Goal: Find specific page/section: Find specific page/section

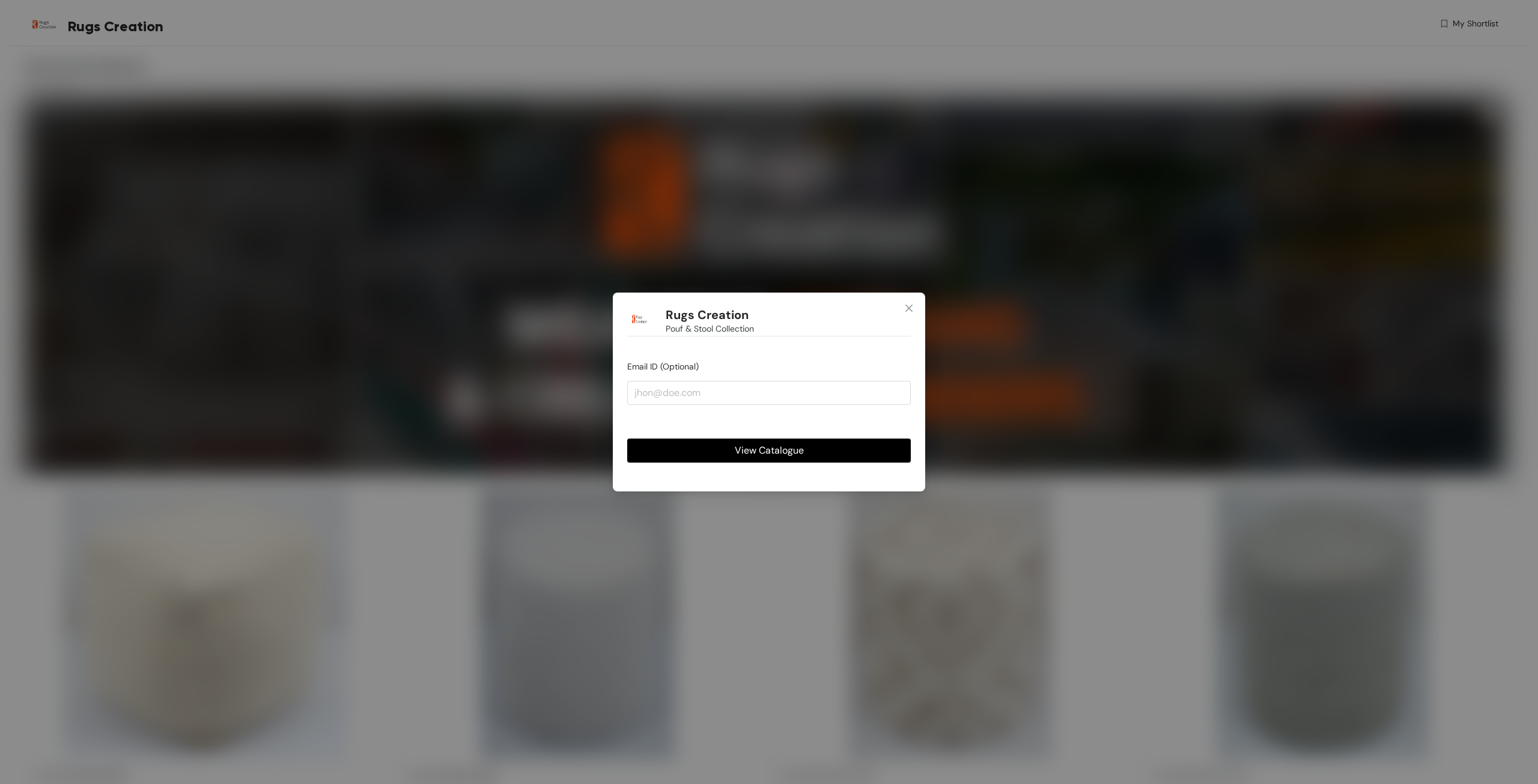
click at [829, 449] on button "View Catalogue" at bounding box center [768, 450] width 283 height 24
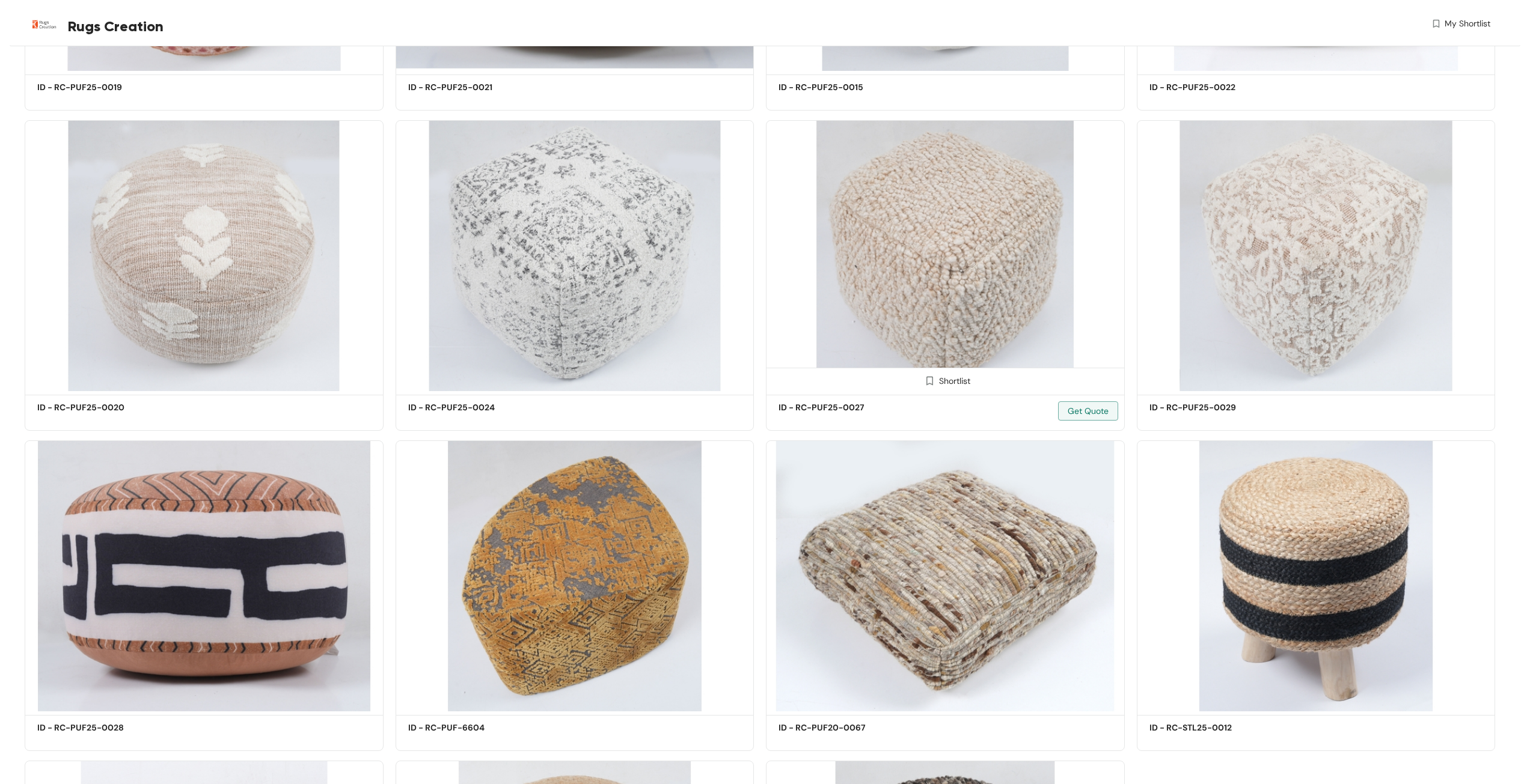
scroll to position [22766, 0]
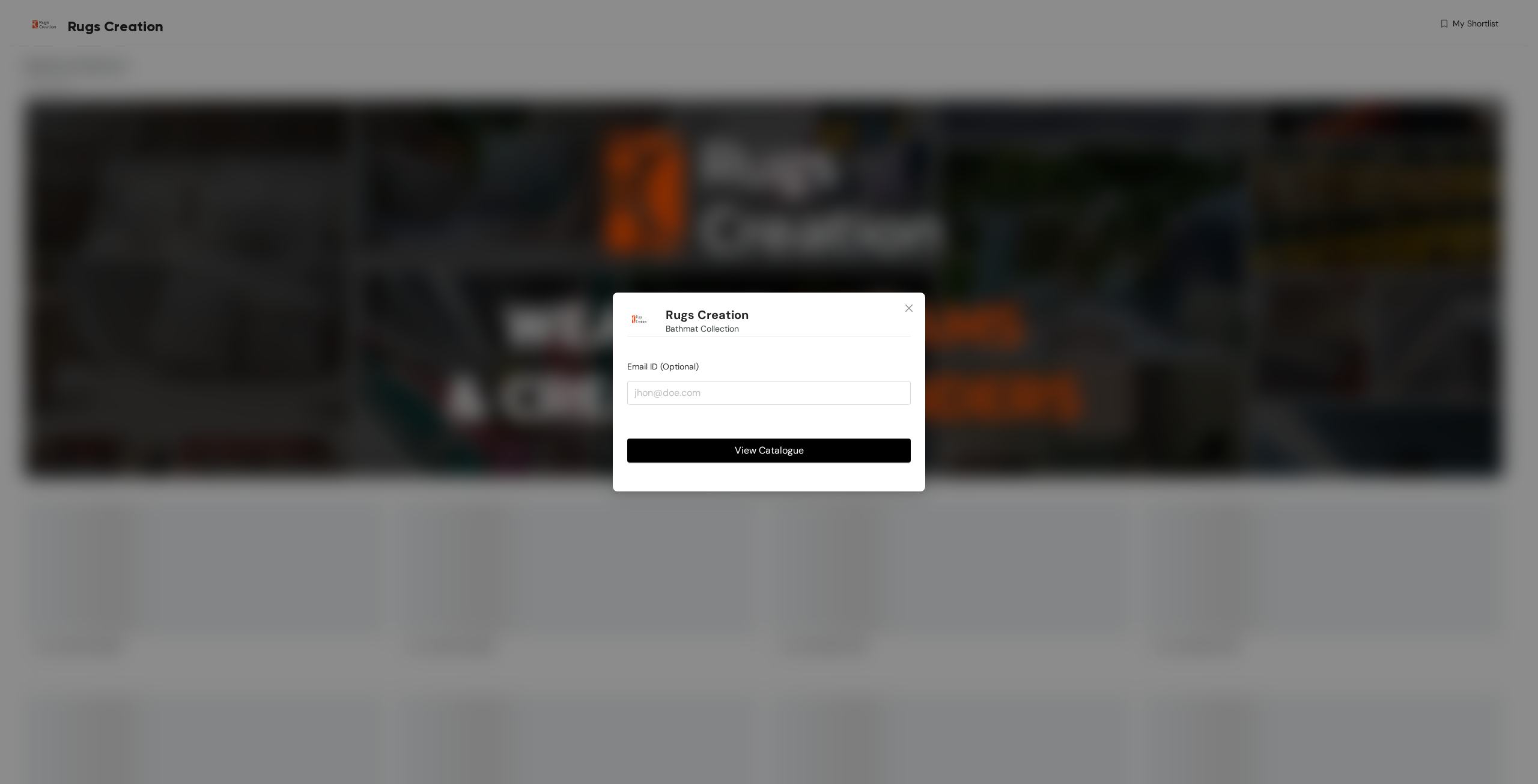
click at [745, 441] on button "View Catalogue" at bounding box center [768, 450] width 283 height 24
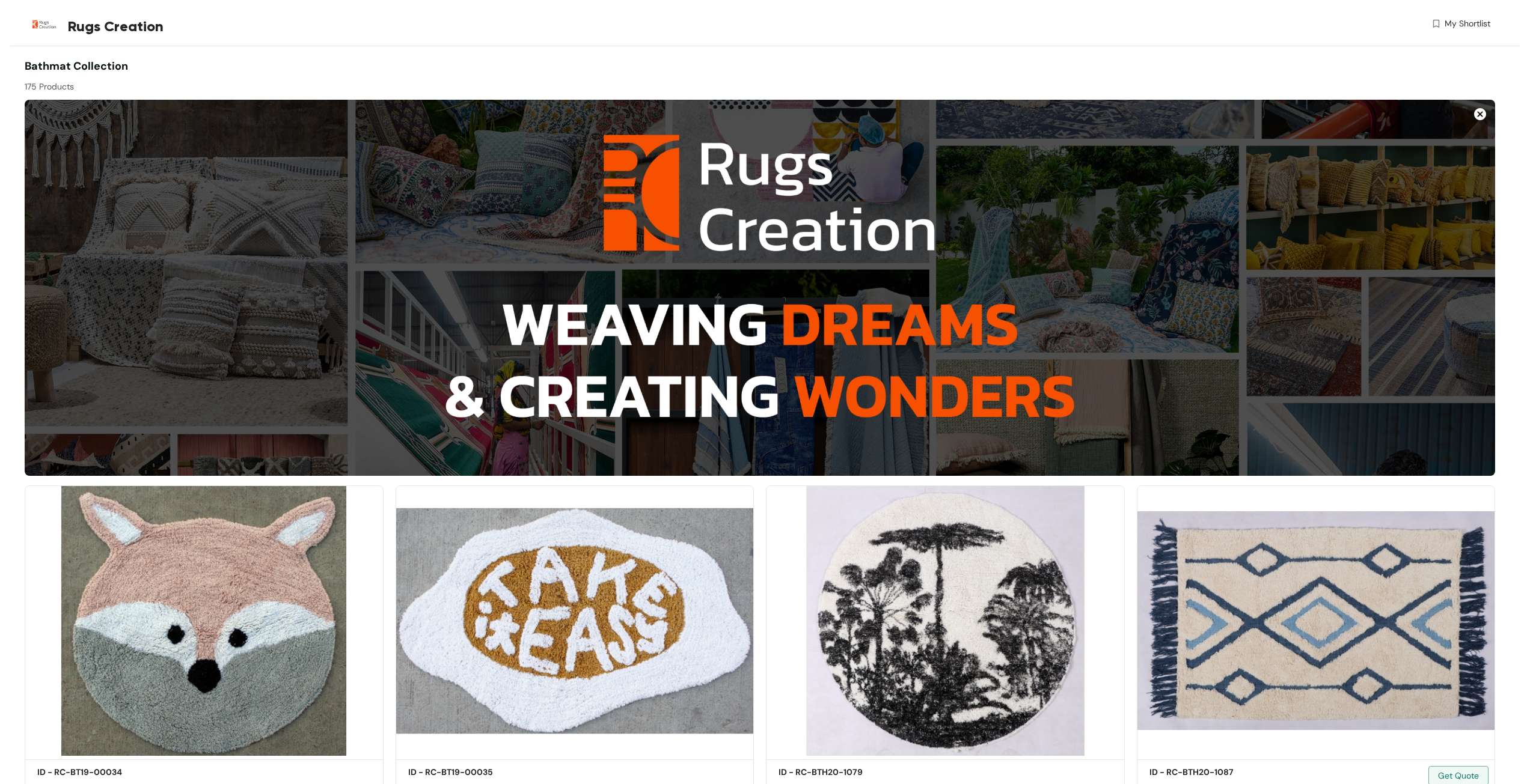
drag, startPoint x: 710, startPoint y: 460, endPoint x: 1131, endPoint y: 498, distance: 422.7
click at [1131, 498] on div "Shortlist ID - RC-BTH20-1087 Get Quote" at bounding box center [1316, 636] width 371 height 320
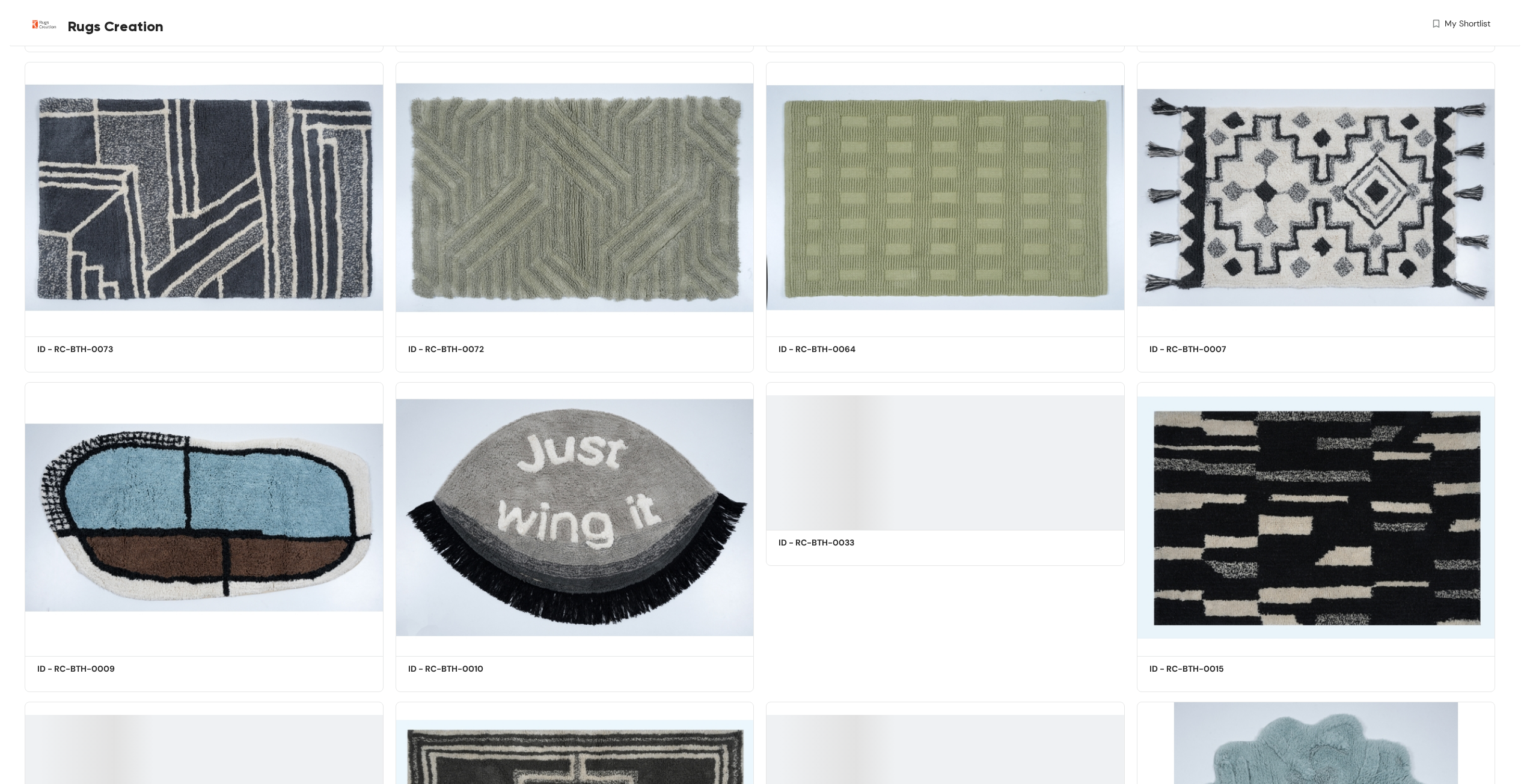
scroll to position [2583, 0]
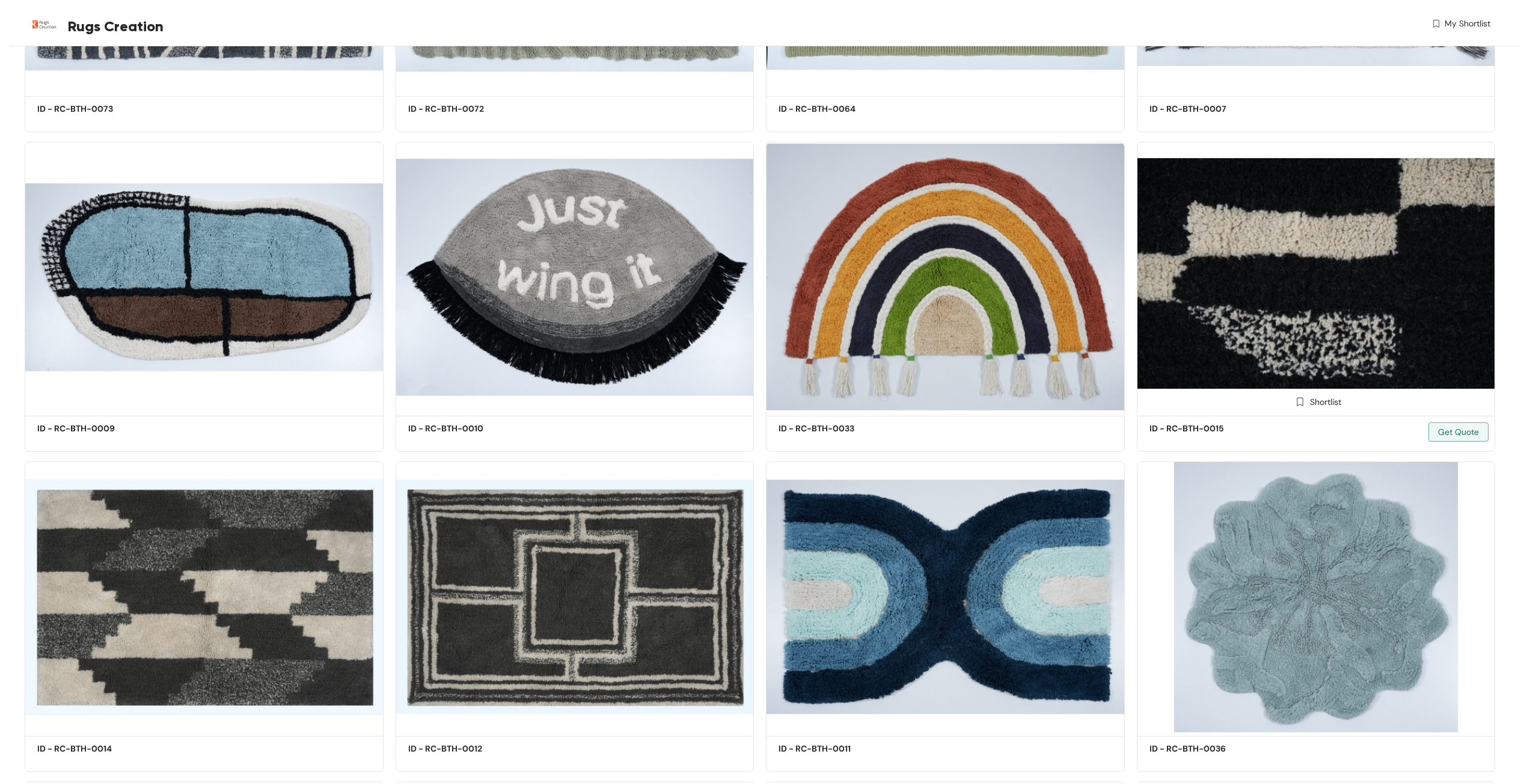
click at [1213, 286] on img at bounding box center [1316, 277] width 359 height 271
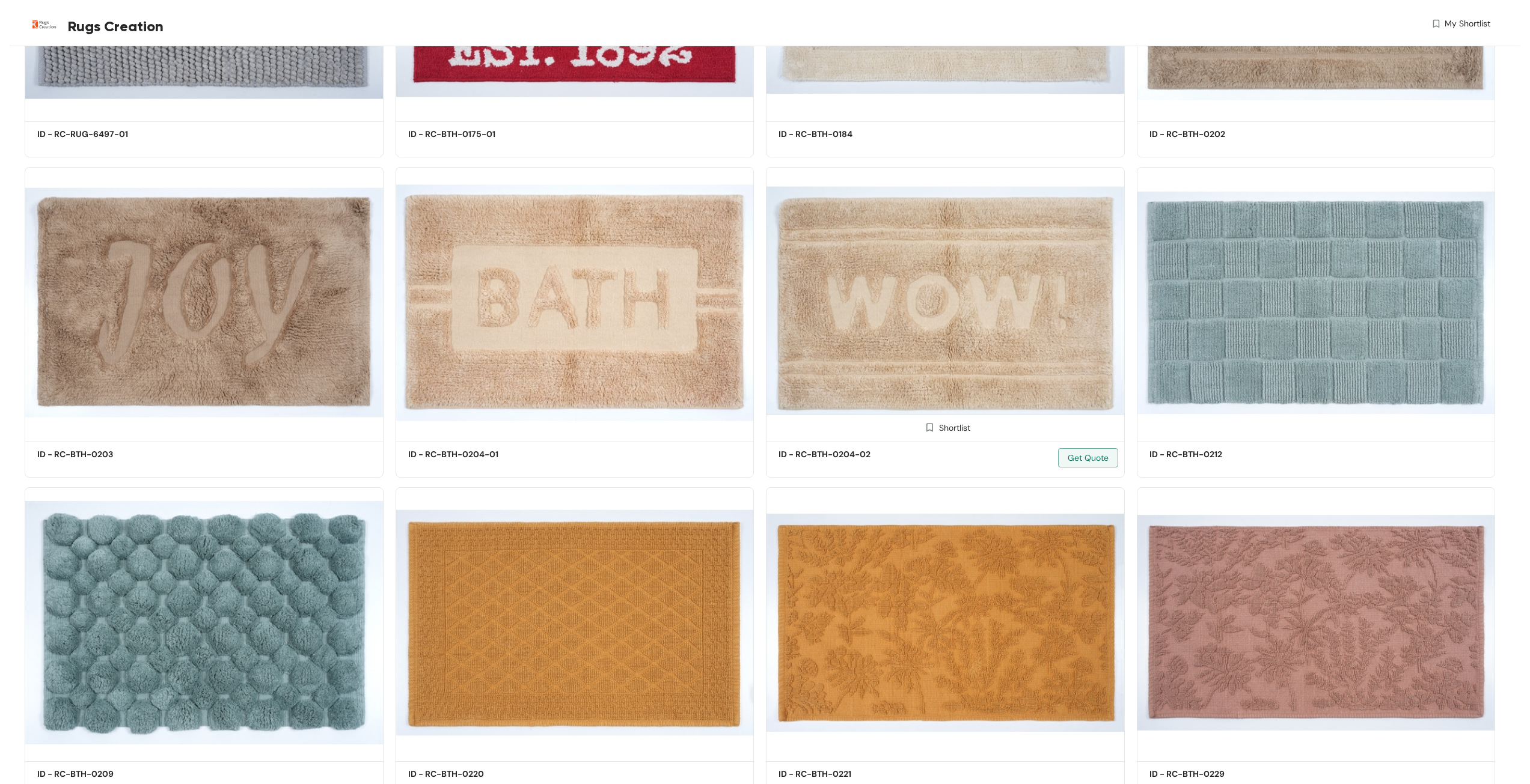
scroll to position [5637, 0]
